Goal: Navigation & Orientation: Go to known website

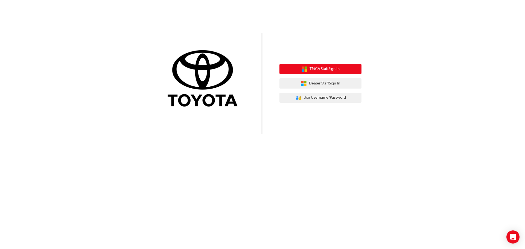
click at [331, 65] on button "TMCA Staff Sign In" at bounding box center [320, 69] width 82 height 10
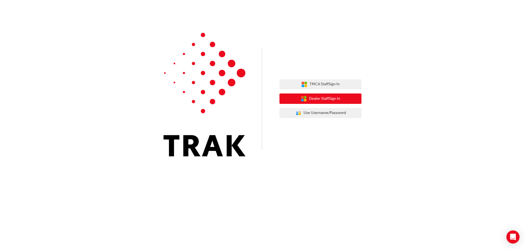
click at [324, 100] on span "Dealer Staff Sign In" at bounding box center [324, 99] width 31 height 6
